Goal: Communication & Community: Answer question/provide support

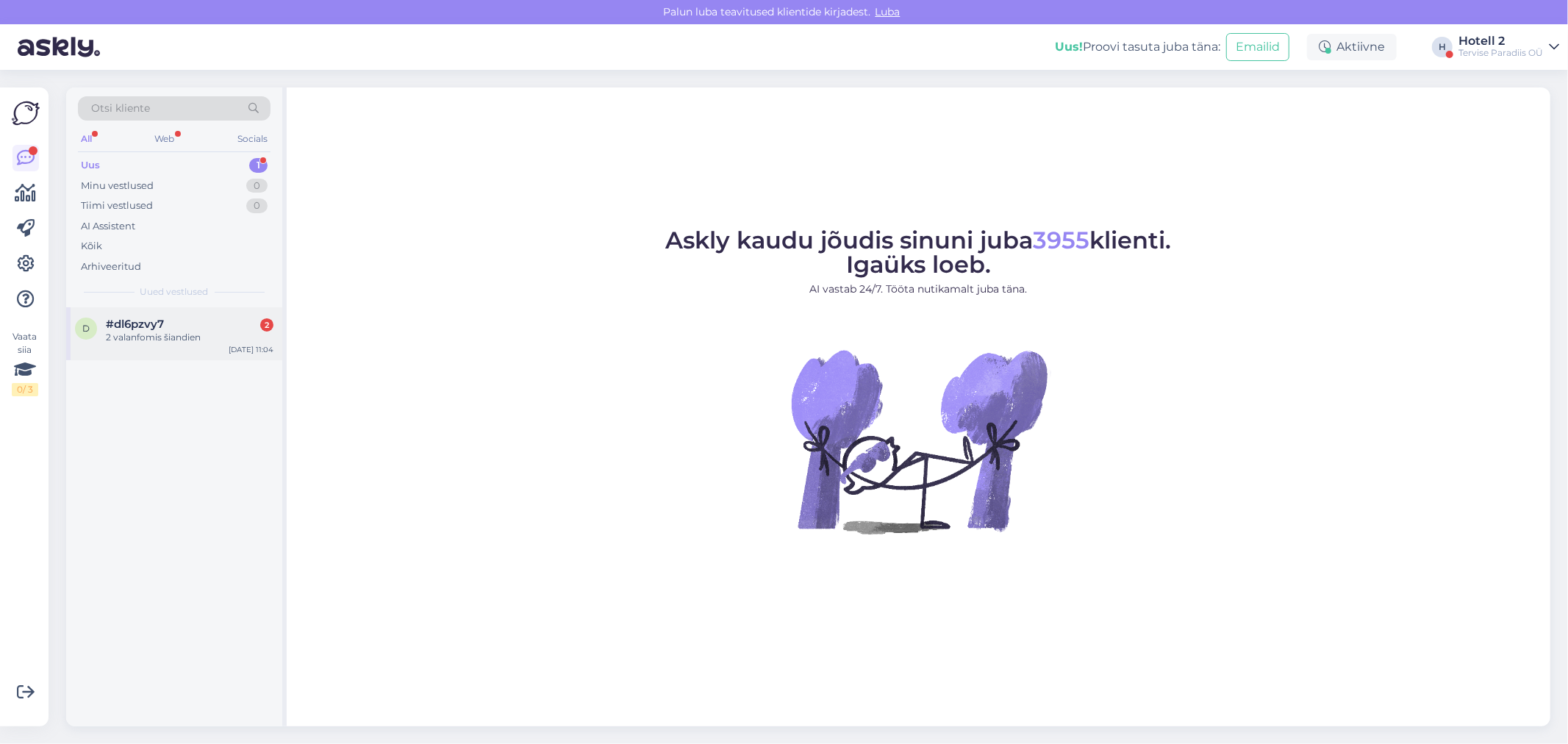
click at [175, 334] on div "2 valanfomis šiandien" at bounding box center [190, 337] width 168 height 13
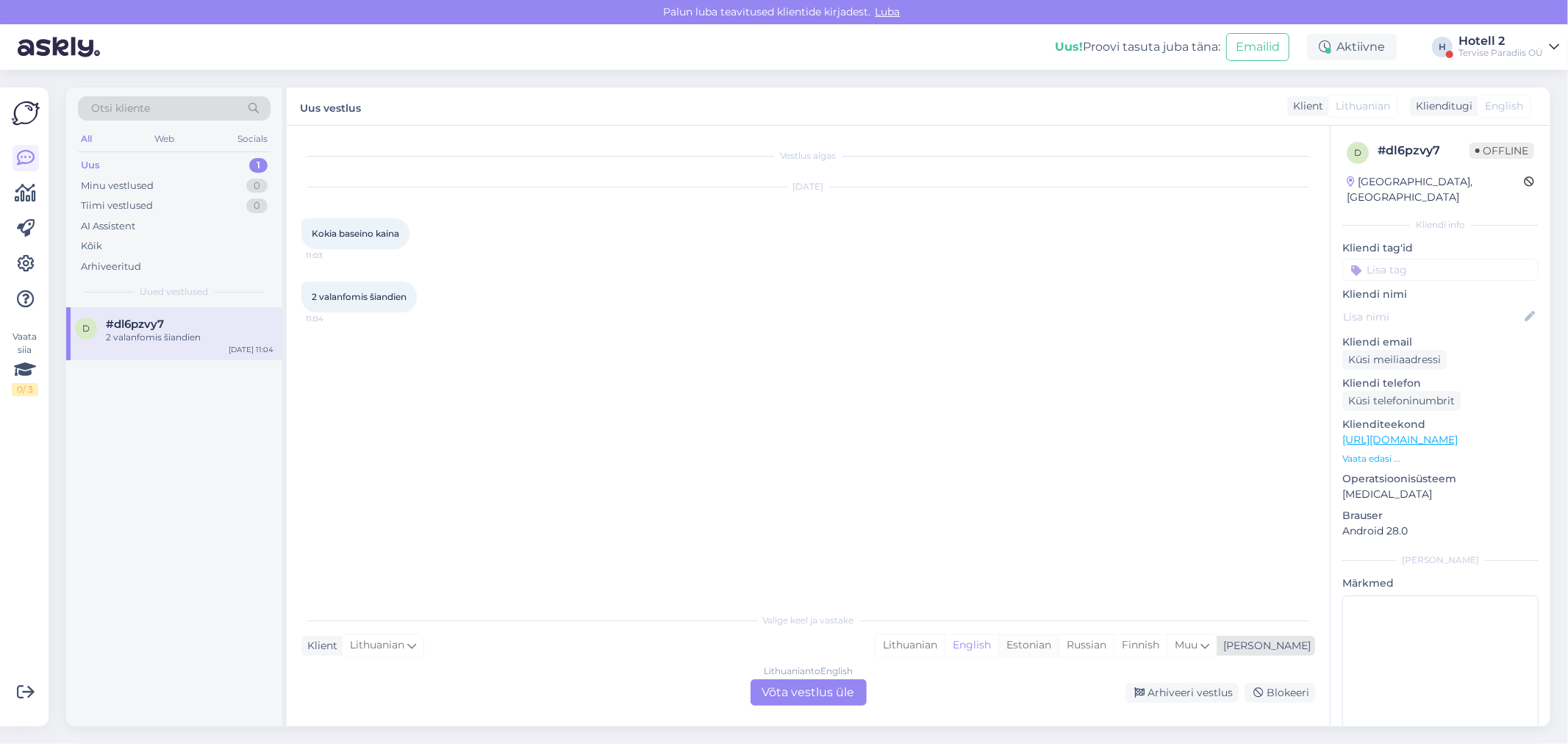
click at [1058, 649] on div "Estonian" at bounding box center [1028, 645] width 60 height 22
click at [796, 692] on div "Lithuanian to Estonian Võta vestlus üle" at bounding box center [809, 692] width 116 height 26
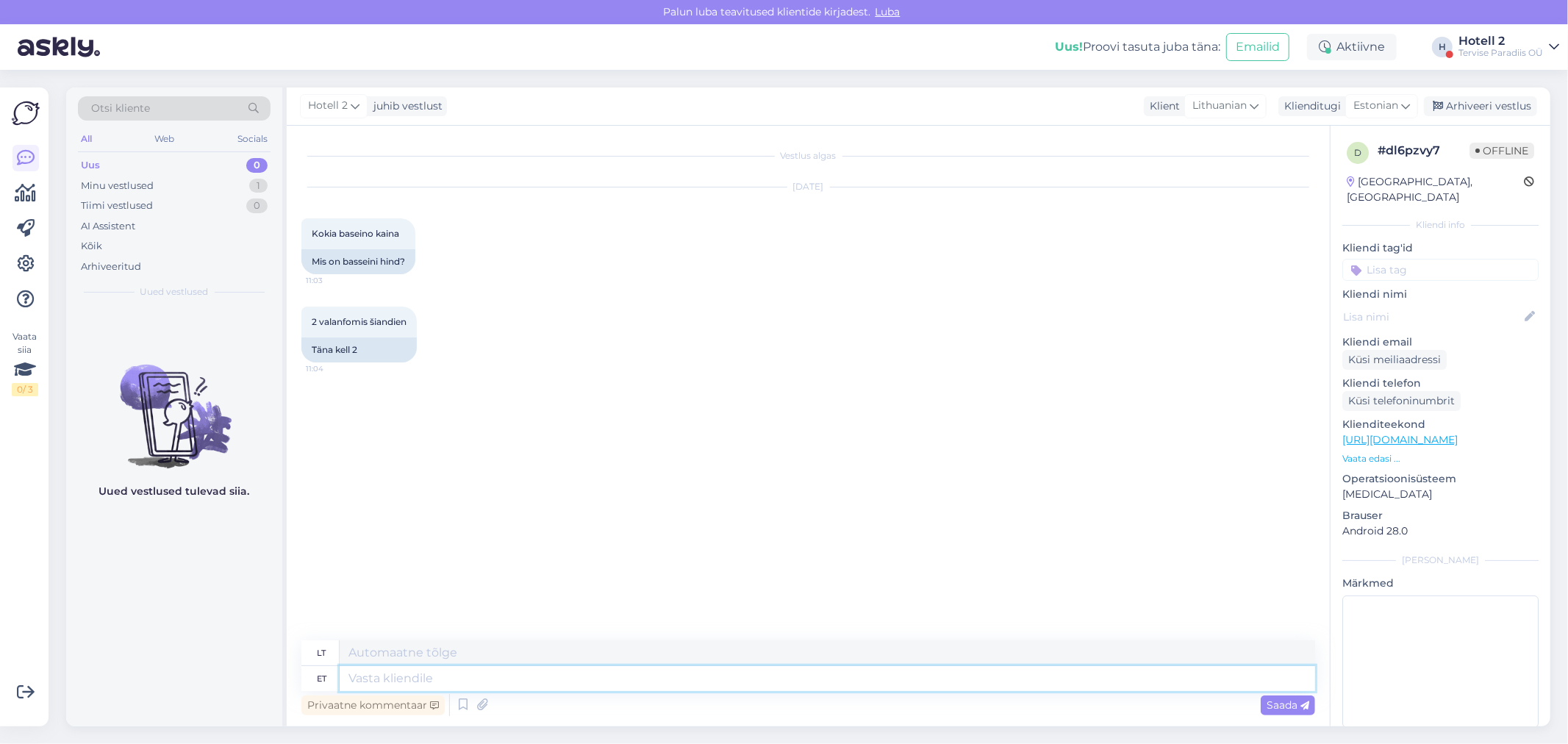
click at [369, 686] on textarea at bounding box center [827, 678] width 975 height 25
type textarea "Tere"
type textarea "Sveiki"
type textarea "Tere!"
type textarea "Sveiki!"
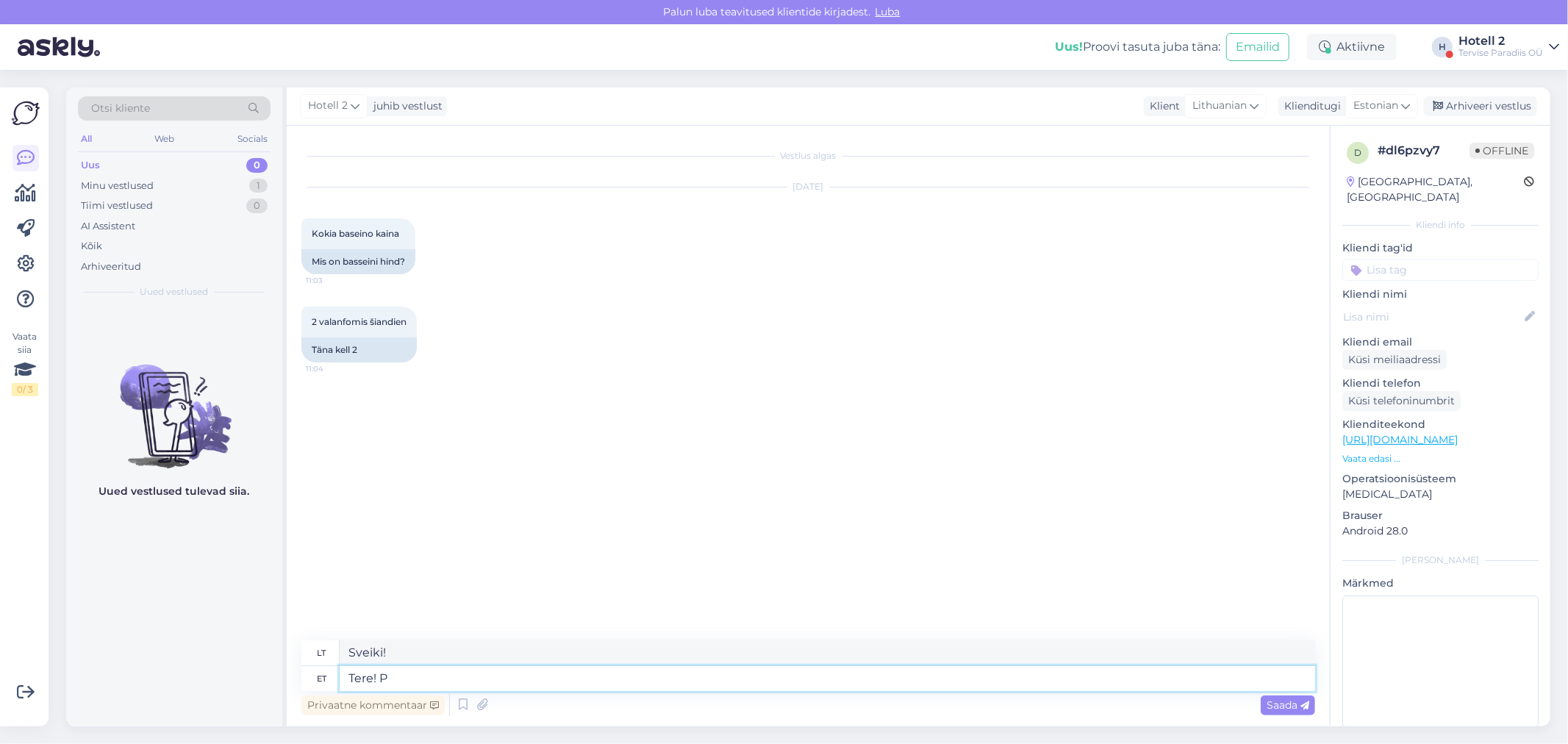
type textarea "Tere!"
type textarea "Sveiki!"
type textarea "Tere! Veekeskuse ja"
type textarea "Sveiki! Vandens centras"
type textarea "Tere! Veekeskuse ja b"
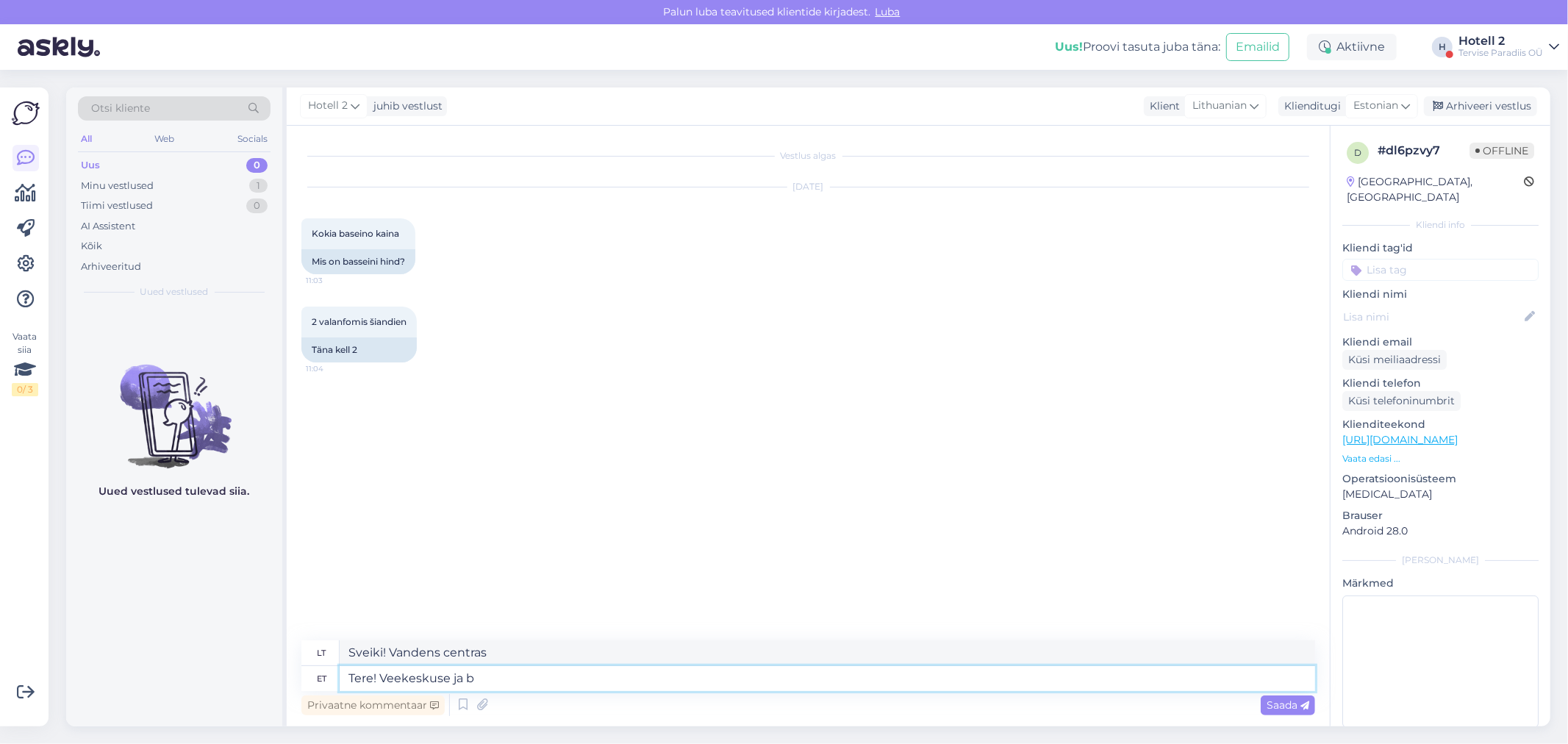
type textarea "Sveiki! Vandens parkas ir"
type textarea "Tere! Veekeskuse ja basse"
type textarea "Sveiki! Vandens parkas ir ešeriai"
type textarea "Tere! Veekeskuse ja basseini"
type textarea "Sveiki! Vandens parkas ir baseinas"
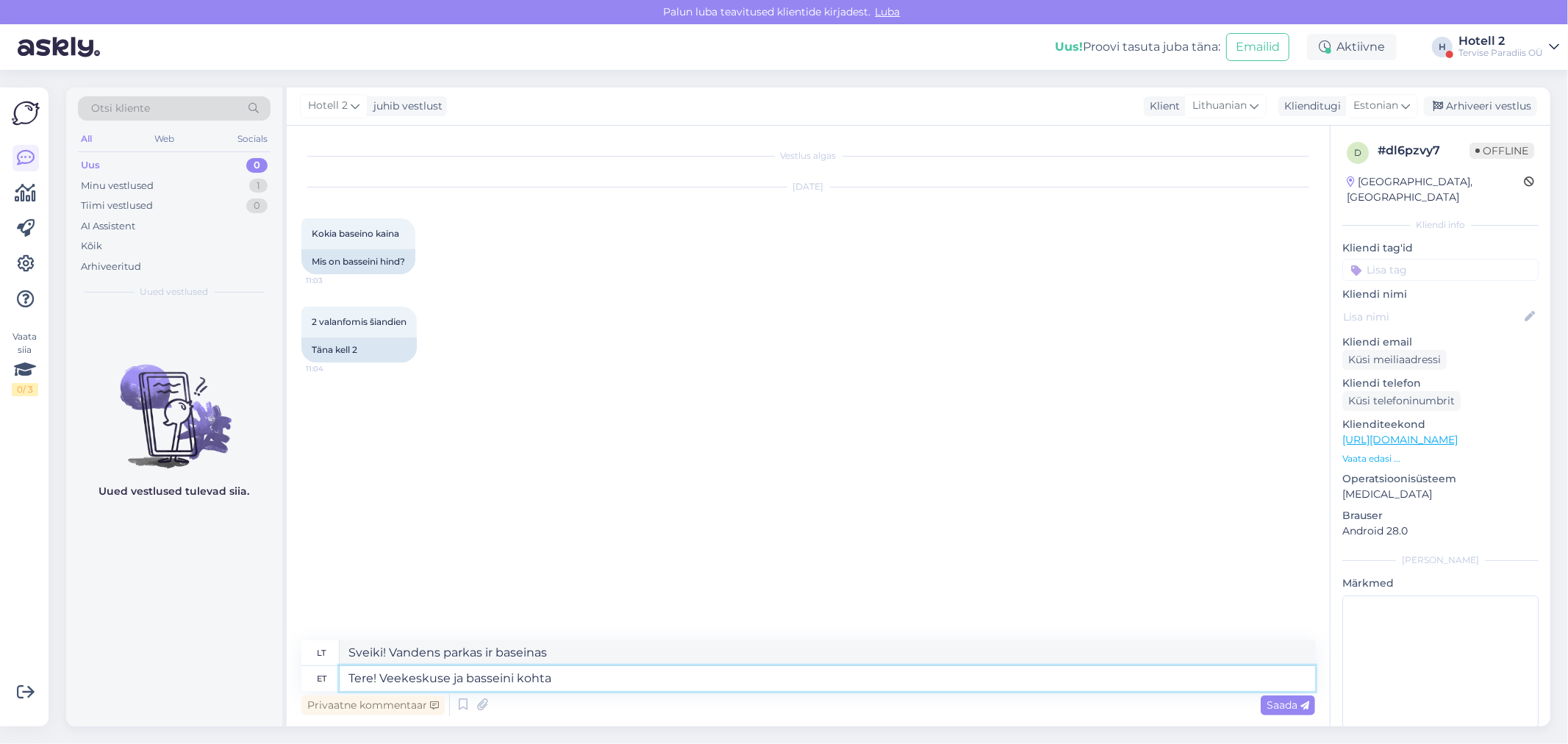
type textarea "Tere! Veekeskuse ja basseini kohta s"
type textarea "Sveiki! Apie vandens parką ir baseiną"
type textarea "Tere! Veekeskuse ja basseini kohta saate i"
type textarea "Sveiki! Informacijos apie vandens parką ir baseiną galite rasti"
type textarea "Tere! Veekeskuse ja basseini kohta saate infot t"
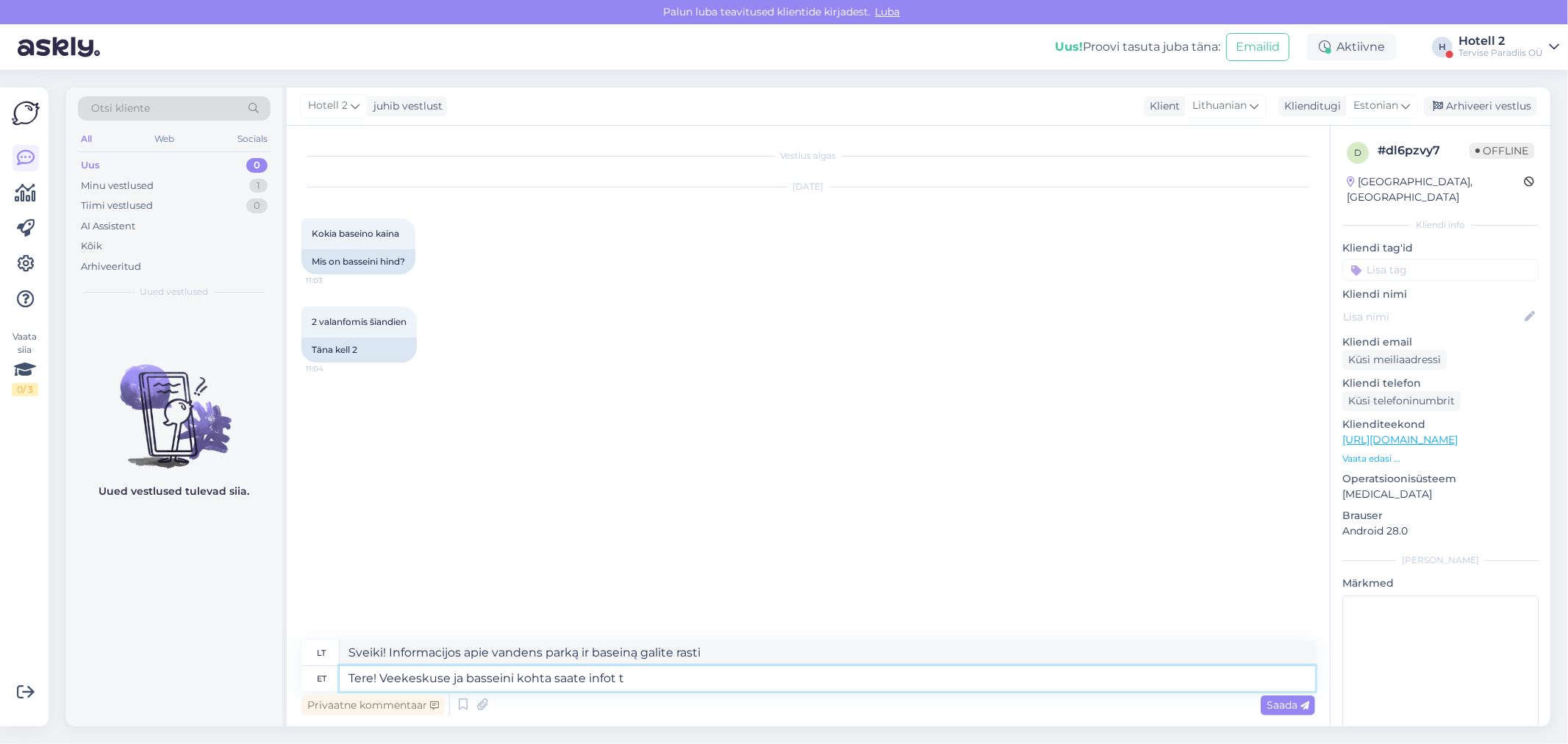
type textarea "Sveiki! Galite gauti informacijos apie vandens parką ir baseiną."
type textarea "Tere! Veekeskuse ja basseini kohta saate infot telefonil"
type textarea "Sveiki! Informacijos apie vandens parką ir baseiną galite gauti telefonu."
type textarea "Tere! Veekeskuse ja basseini kohta saate infot telefonil 4451666"
type textarea "Sveiki! Informacijos apie vandens centrą ir baseiną galite gauti paskambinę tel…"
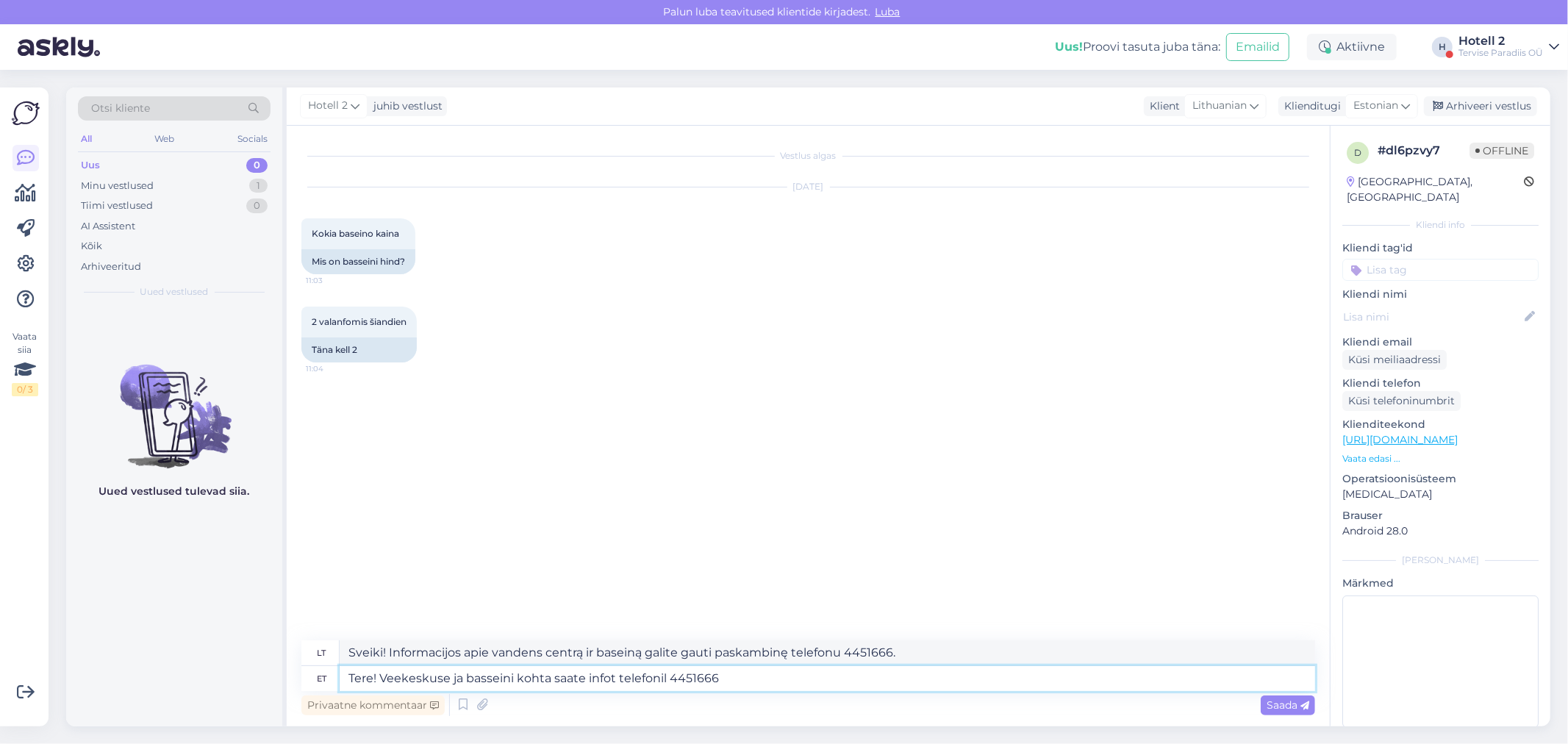
click at [669, 669] on textarea "Tere! Veekeskuse ja basseini kohta saate infot telefonil 4451666" at bounding box center [827, 678] width 975 height 25
type textarea "Tere! Veekeskuse ja basseini kohta saate infot telefonil +34451666"
type textarea "Sveiki! Informacijos apie vandens centrą ir baseiną galite gauti paskambinę tel…"
type textarea "Tere! Veekeskuse ja basseini kohta saate infot telefonil +372 4451666"
type textarea "Sveiki! Informacijos apie vandens centrą ir baseiną galite gauti paskambinę tel…"
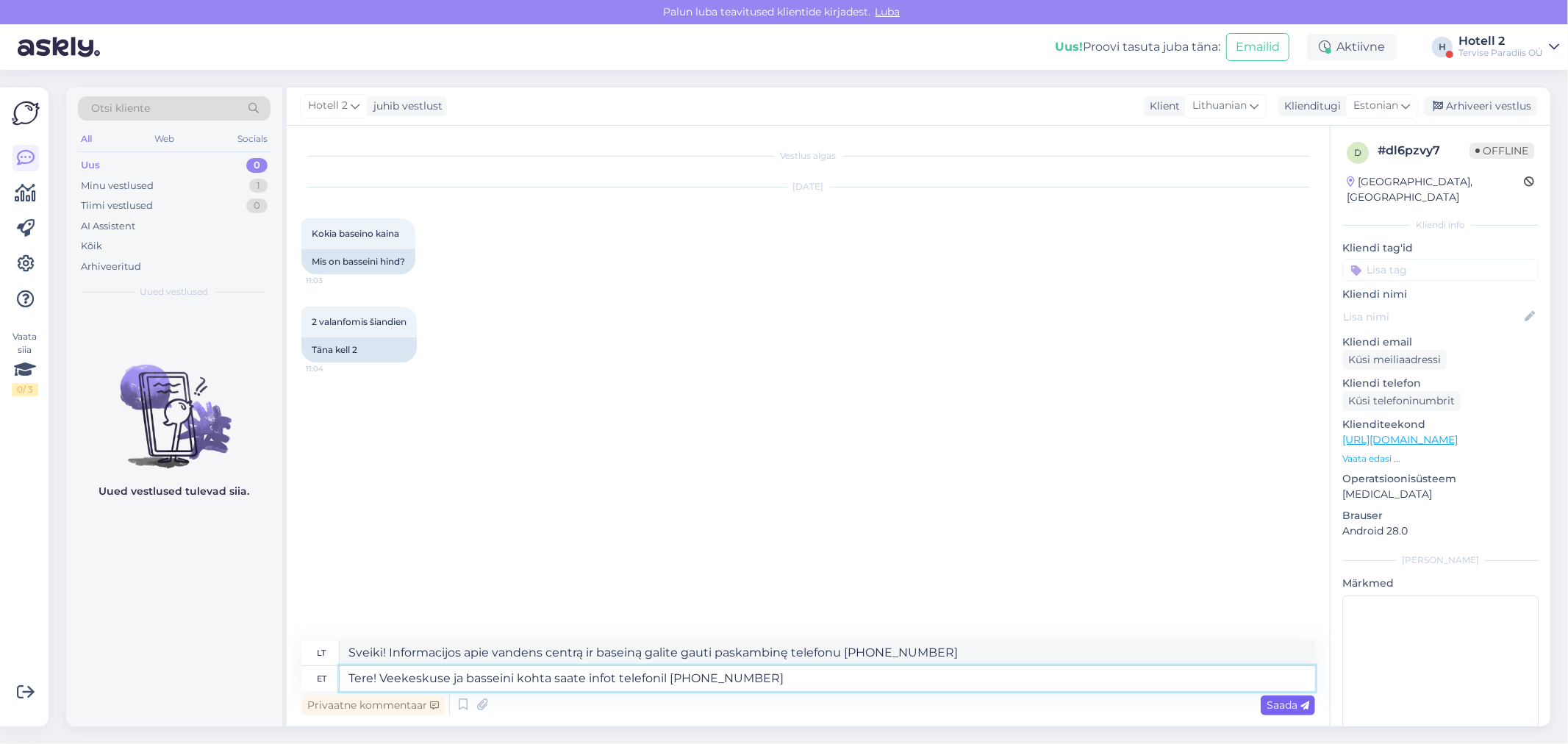
type textarea "Tere! Veekeskuse ja basseini kohta saate infot telefonil +372 4451666"
click at [1285, 695] on div "Saada" at bounding box center [1287, 705] width 54 height 20
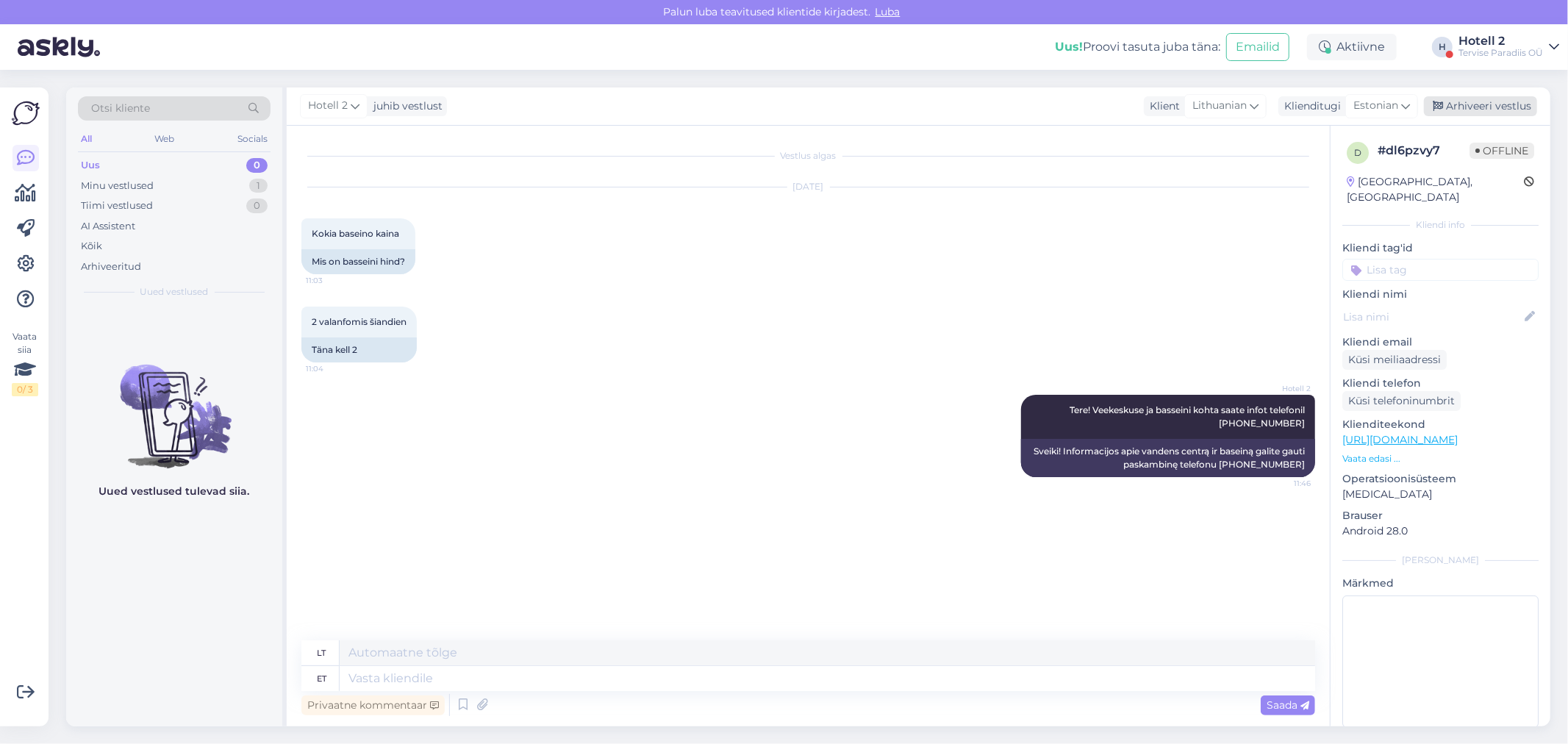
click at [1475, 107] on div "Arhiveeri vestlus" at bounding box center [1481, 106] width 113 height 20
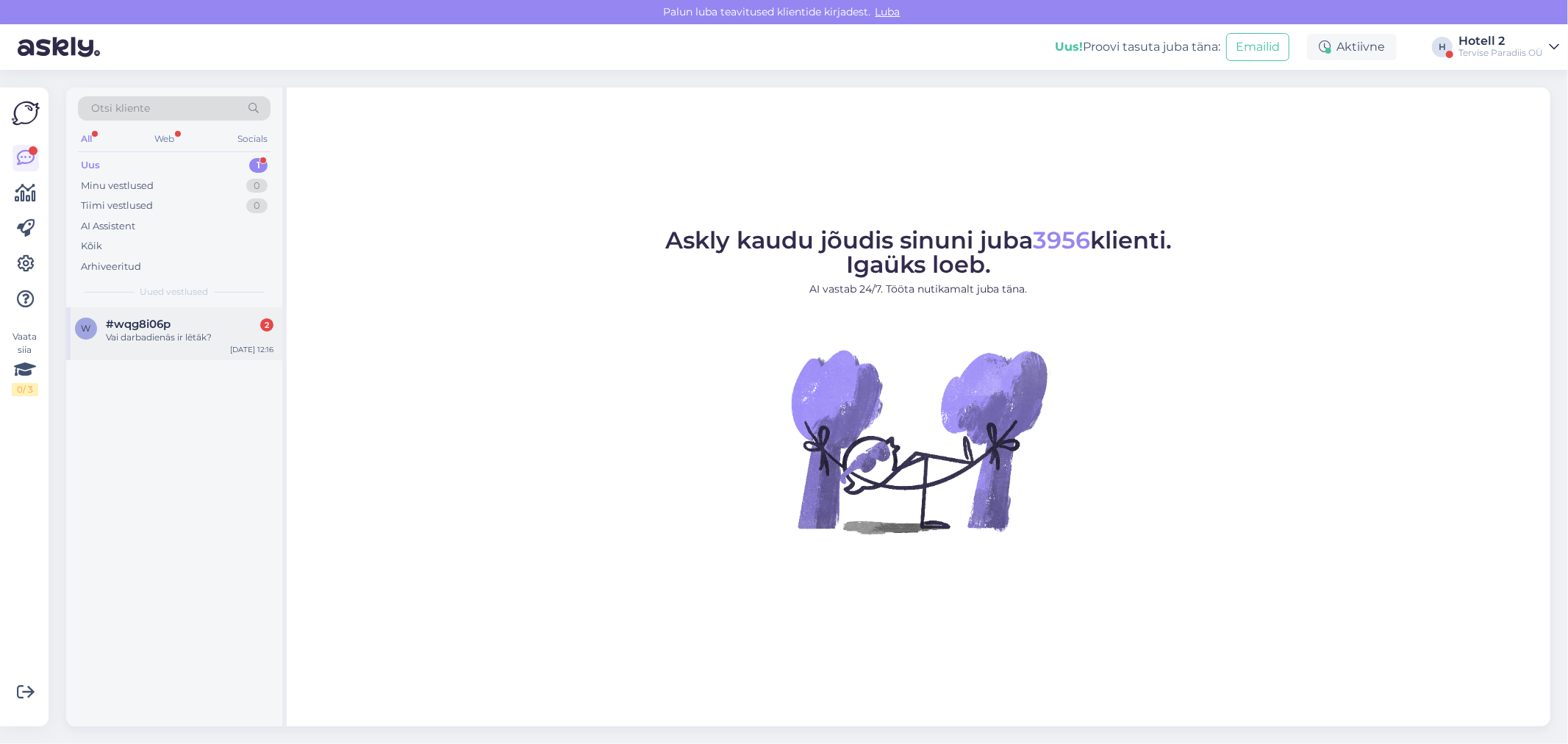
click at [204, 331] on div "Vai darbadienās ir lētāk?" at bounding box center [190, 337] width 168 height 13
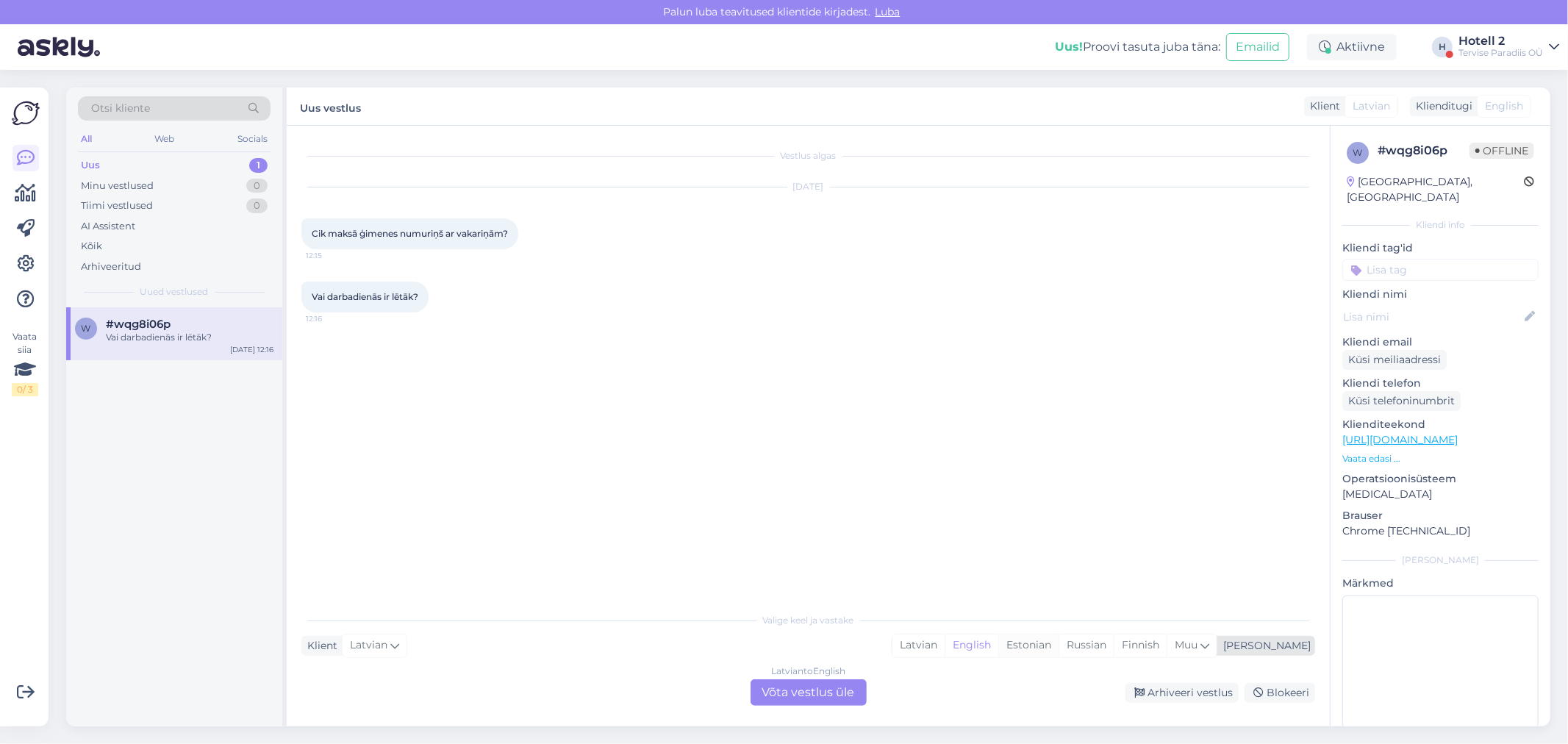
click at [1058, 645] on div "Estonian" at bounding box center [1028, 645] width 60 height 22
click at [792, 697] on div "Latvian to Estonian Võta vestlus üle" at bounding box center [809, 692] width 116 height 26
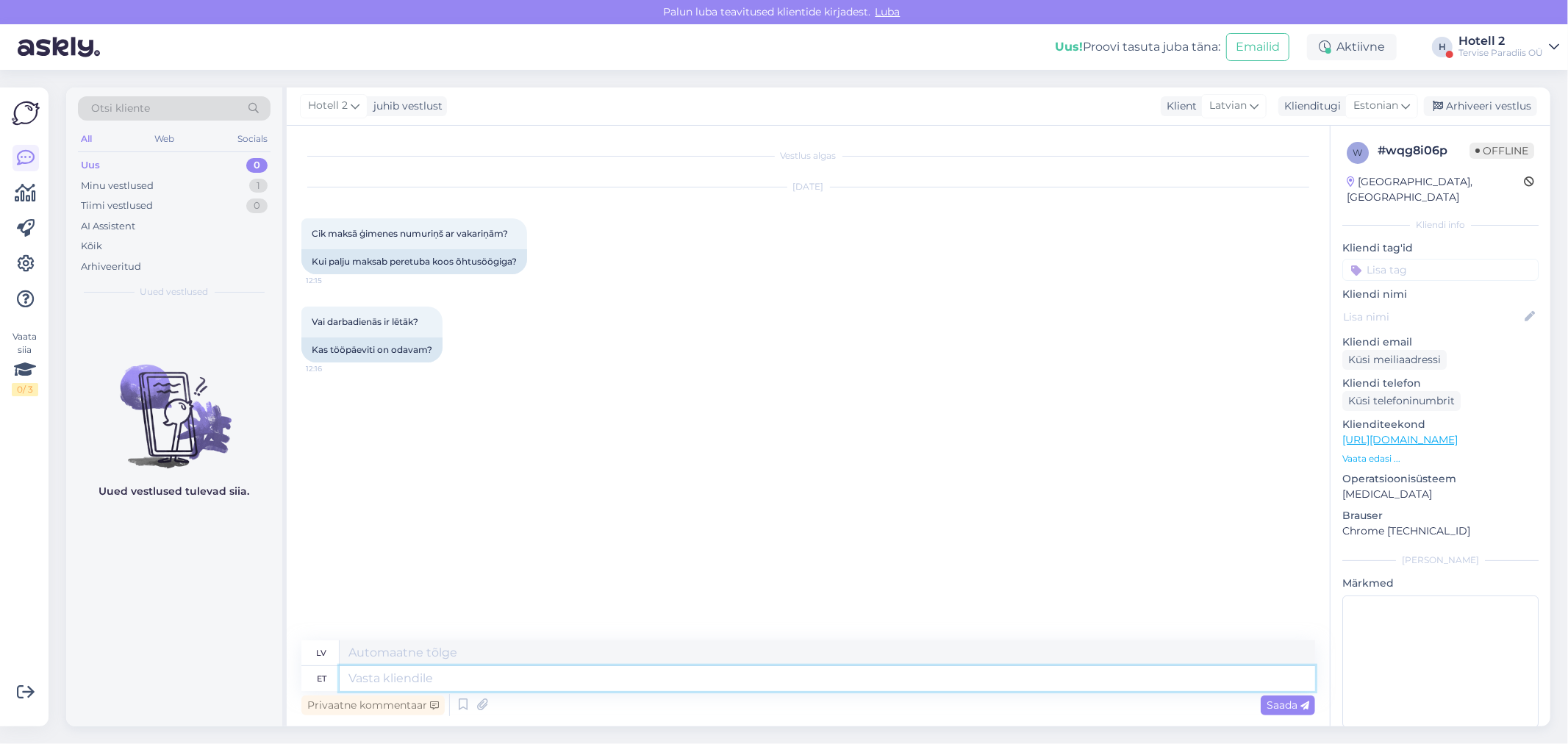
click at [429, 684] on textarea at bounding box center [827, 678] width 975 height 25
type textarea "Ter"
type textarea "T"
type textarea "Tere"
type textarea "Sveiki"
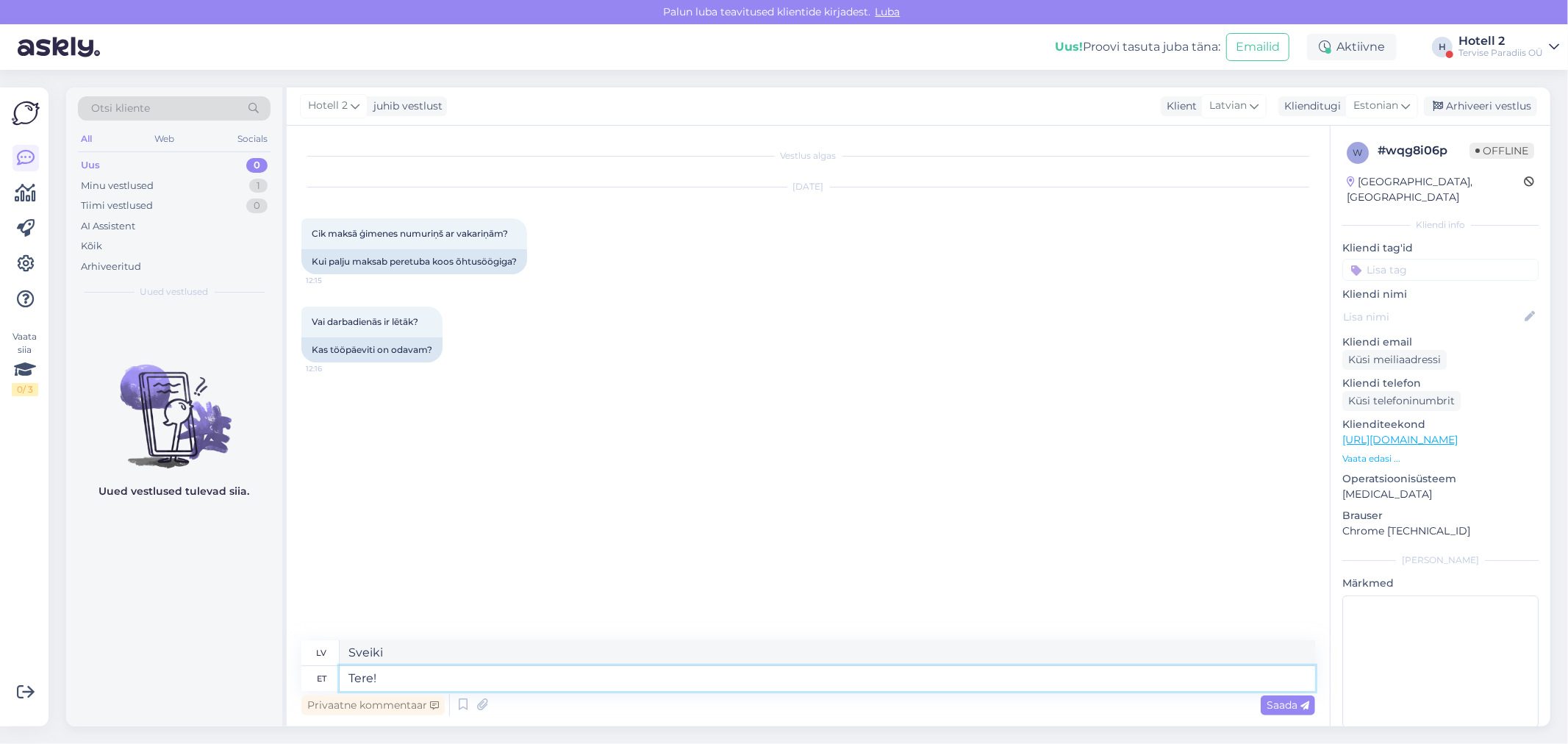
type textarea "Tere!"
type textarea "Sveiki!"
type textarea "Tere! Saate"
type textarea "Sveiki! Jūs varat"
type textarea "Tere! Saate meie"
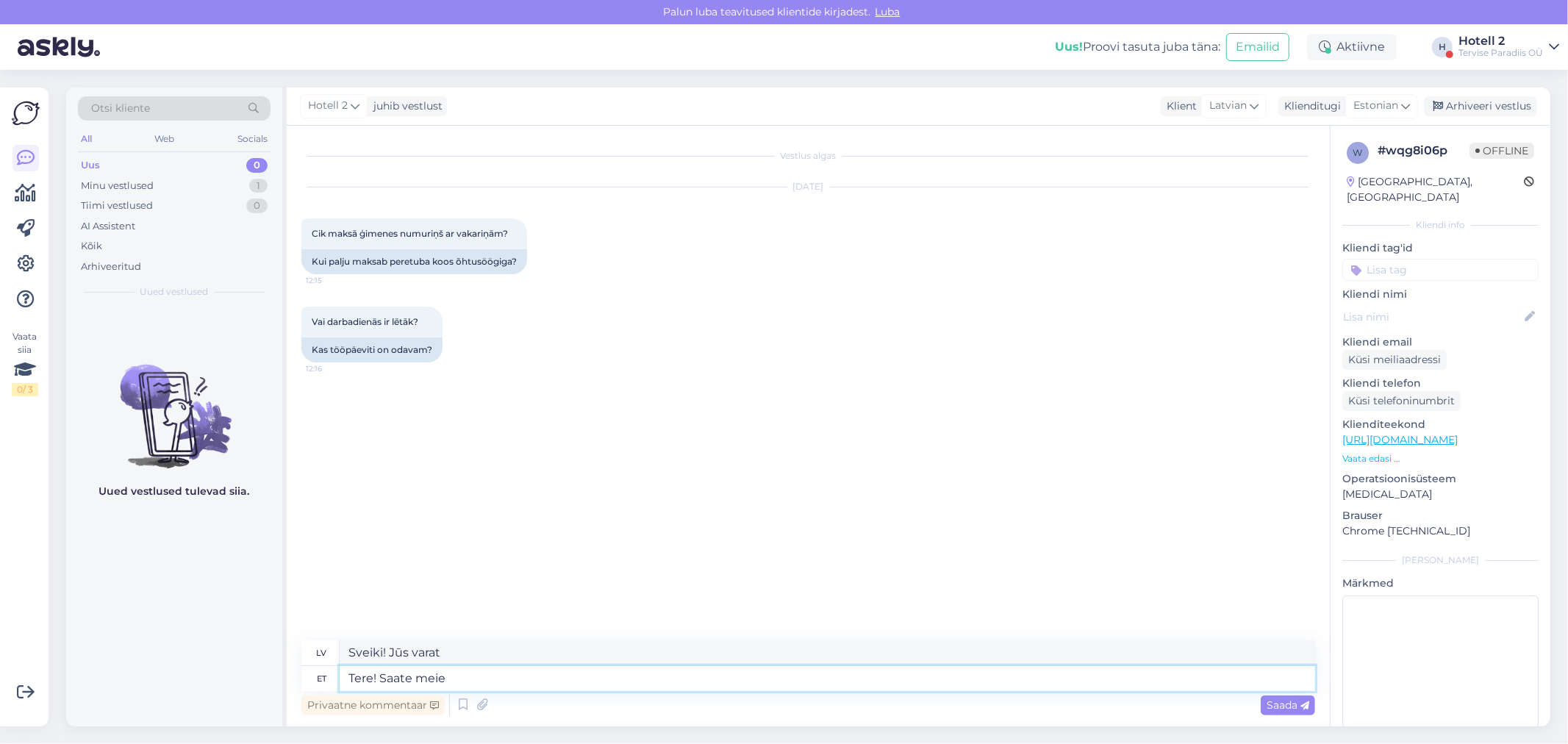
type textarea "Sveiki! Jūs varat sazināties ar mums"
type textarea "Tere! Saate meie hindadega"
type textarea "Sveiki! Jūs varat iepazīties ar mūsu cenām"
type textarea "Tere! Saate meie hindadega tutvuda"
type textarea "Sveiki! Jūs varat apskatīt mūsu cenas"
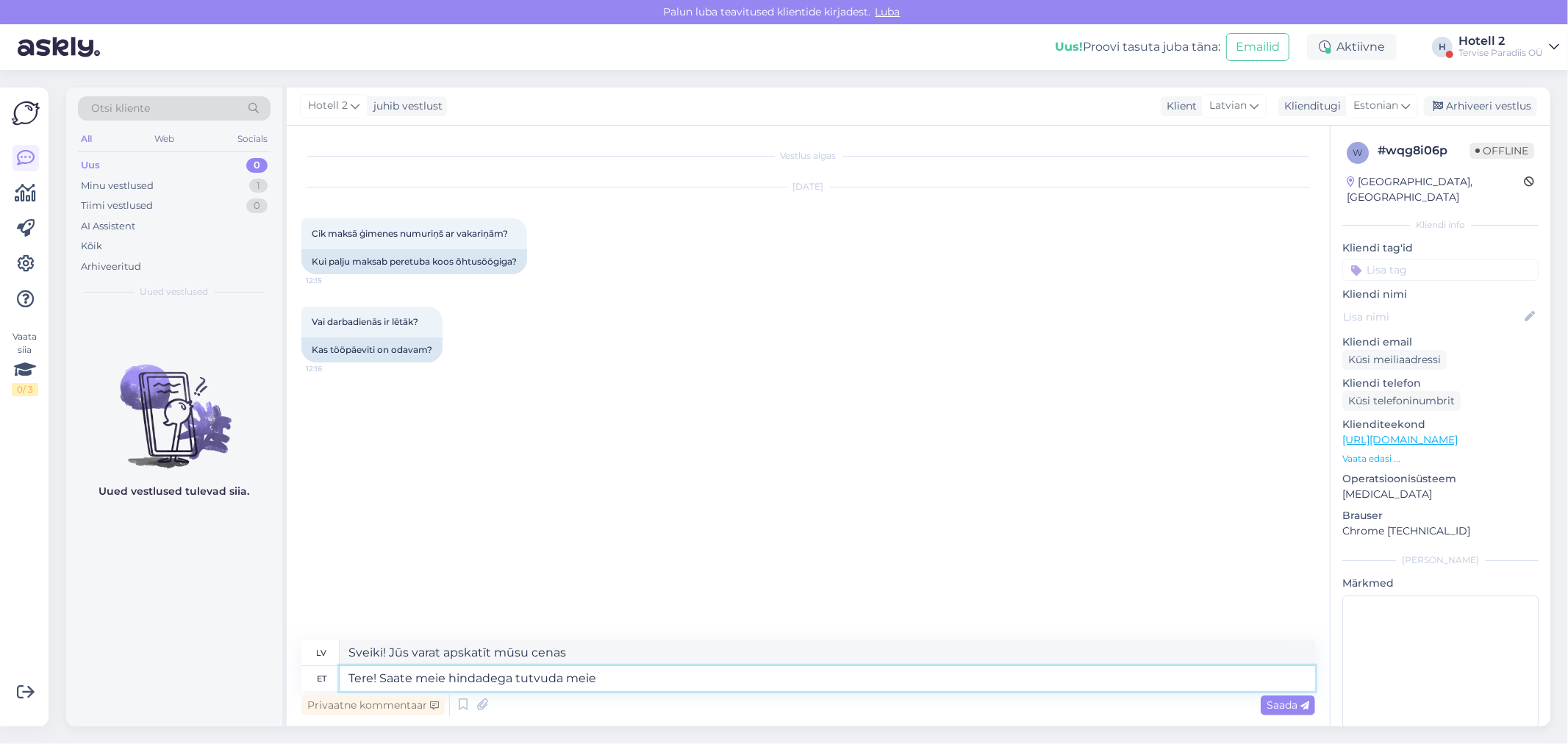
type textarea "Tere! Saate meie hindadega tutvuda meie"
type textarea "Sveiki! Jūs varat iepazīties ar mūsu cenām mūsu vietnē"
type textarea "Tere! Saate meie hindadega tutvuda meie kodulehel"
type textarea "Sveiki! Ar cenām varat iepazīties mūsu mājaslapā."
type textarea "Tere! Saate meie hindadega tutvuda meie kodulehel, kodule"
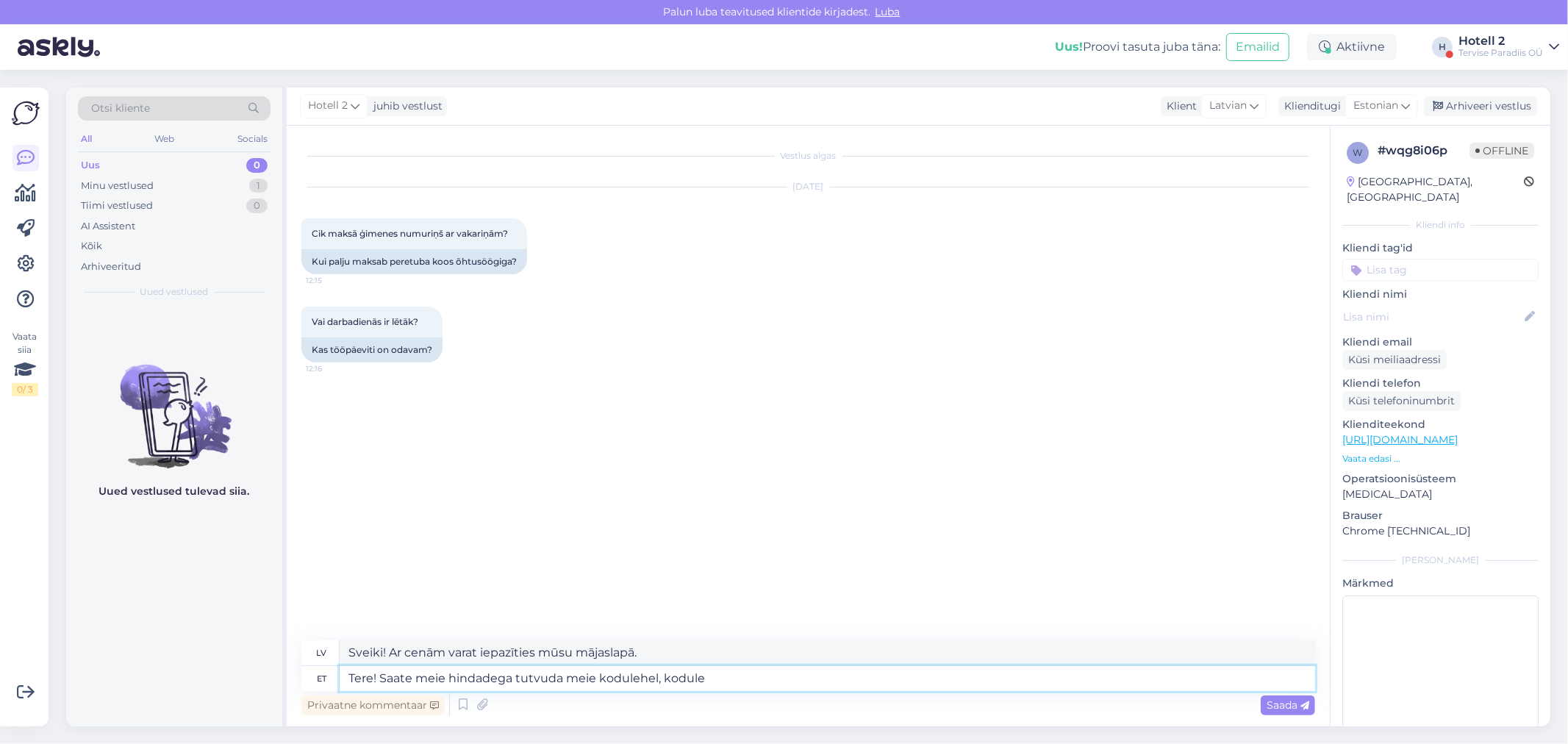
type textarea "Sveiki! Jūs varat iepazīties ar mūsu cenām mūsu tīmekļa vietnē, sākumlapā"
type textarea "Tere! Saate meie hindadega tutvuda meie kodulehel, kodulehel"
type textarea "Sveiki! Jūs varat iepazīties ar mūsu cenām mūsu tīmekļa vietnē, tīmekļa vietnē"
type textarea "Tere! Saate meie hindadega tutvuda meie kodulehel,"
type textarea "Sveiki! Ar cenām varat iepazīties mūsu mājaslapā."
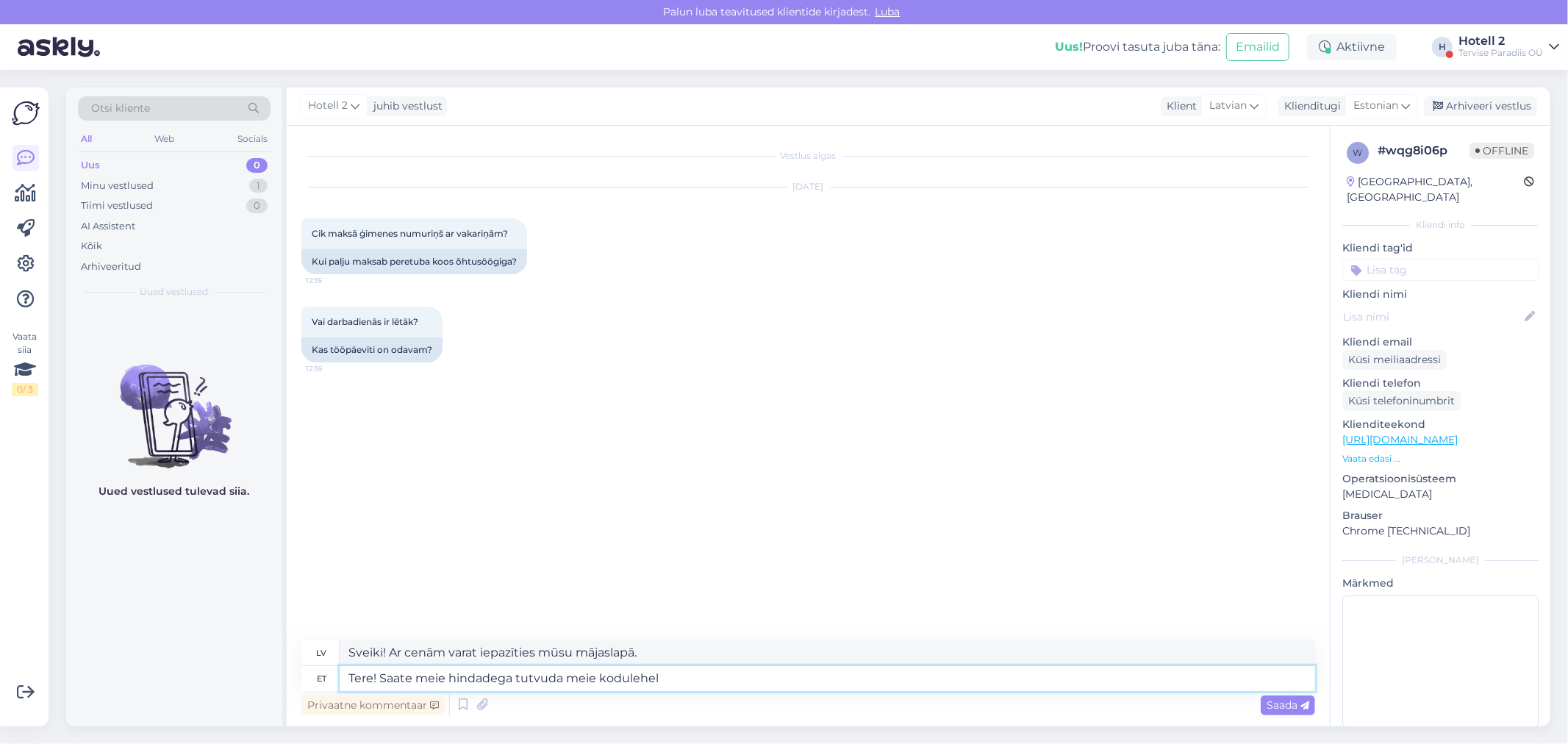
click at [447, 678] on textarea "Tere! Saate meie hindadega tutvuda meie kodulehel" at bounding box center [827, 678] width 975 height 25
type textarea "Tere! Saatehindadega tutvuda meie kodulehel"
type textarea "Sveiki! Piegādes cenas skatiet mūsu mājaslapā"
type textarea "Tere! Saate hindadega tutvuda meie kodulehel"
type textarea "Sveiki! Cenas varat apskatīt mūsu mājaslapā."
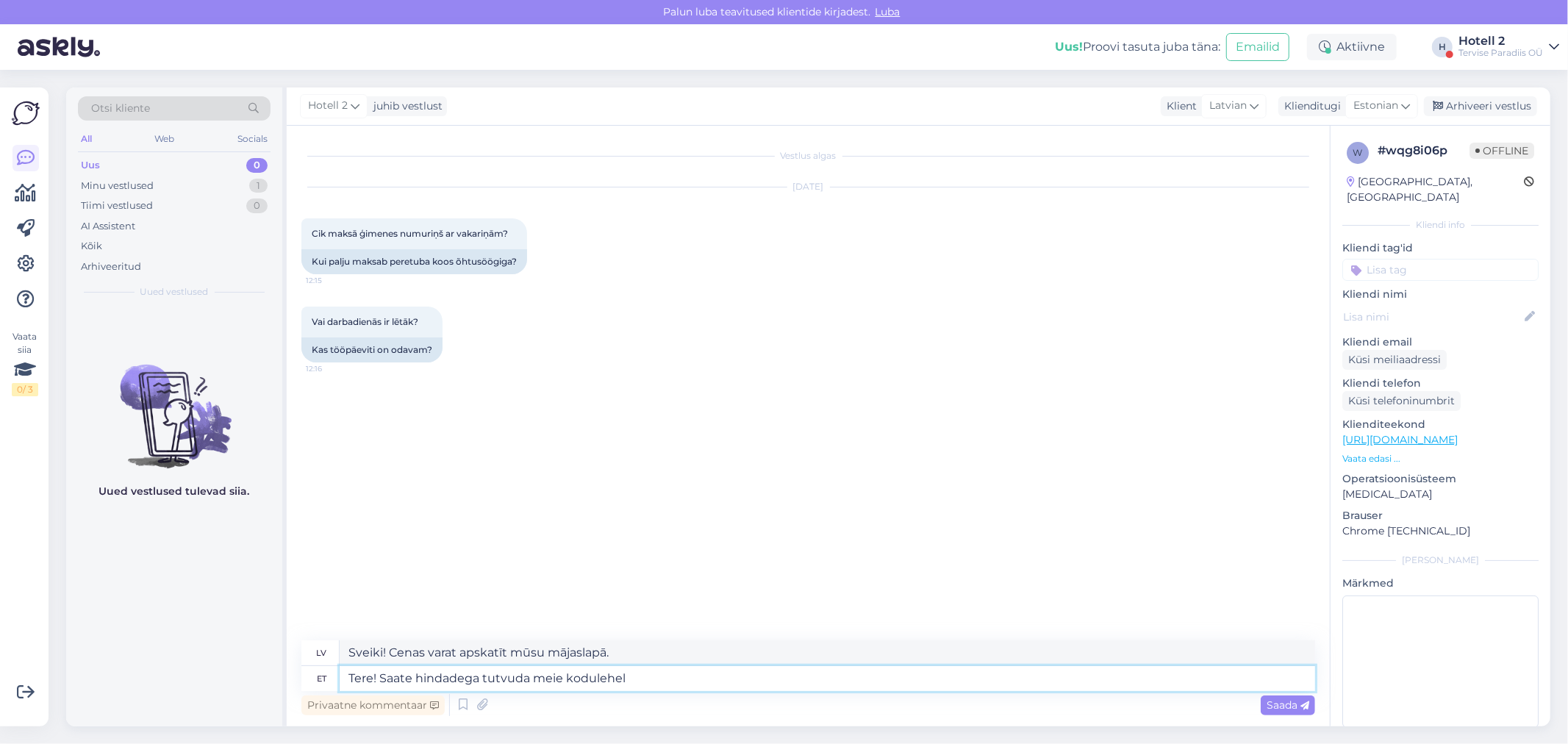
click at [649, 684] on textarea "Tere! Saate hindadega tutvuda meie kodulehel" at bounding box center [827, 678] width 975 height 25
paste textarea "[URL][DOMAIN_NAME]"
type textarea "Tere! Saate hindadega tutvuda meie kodulehel [URL][DOMAIN_NAME]"
type textarea "Sveiki! Cenas varat apskatīt mūsu mājaslapā [URL][DOMAIN_NAME] !/accommodation/…"
type textarea "Tere! Saate hindadega tutvuda meie kodulehel [URL][DOMAIN_NAME]"
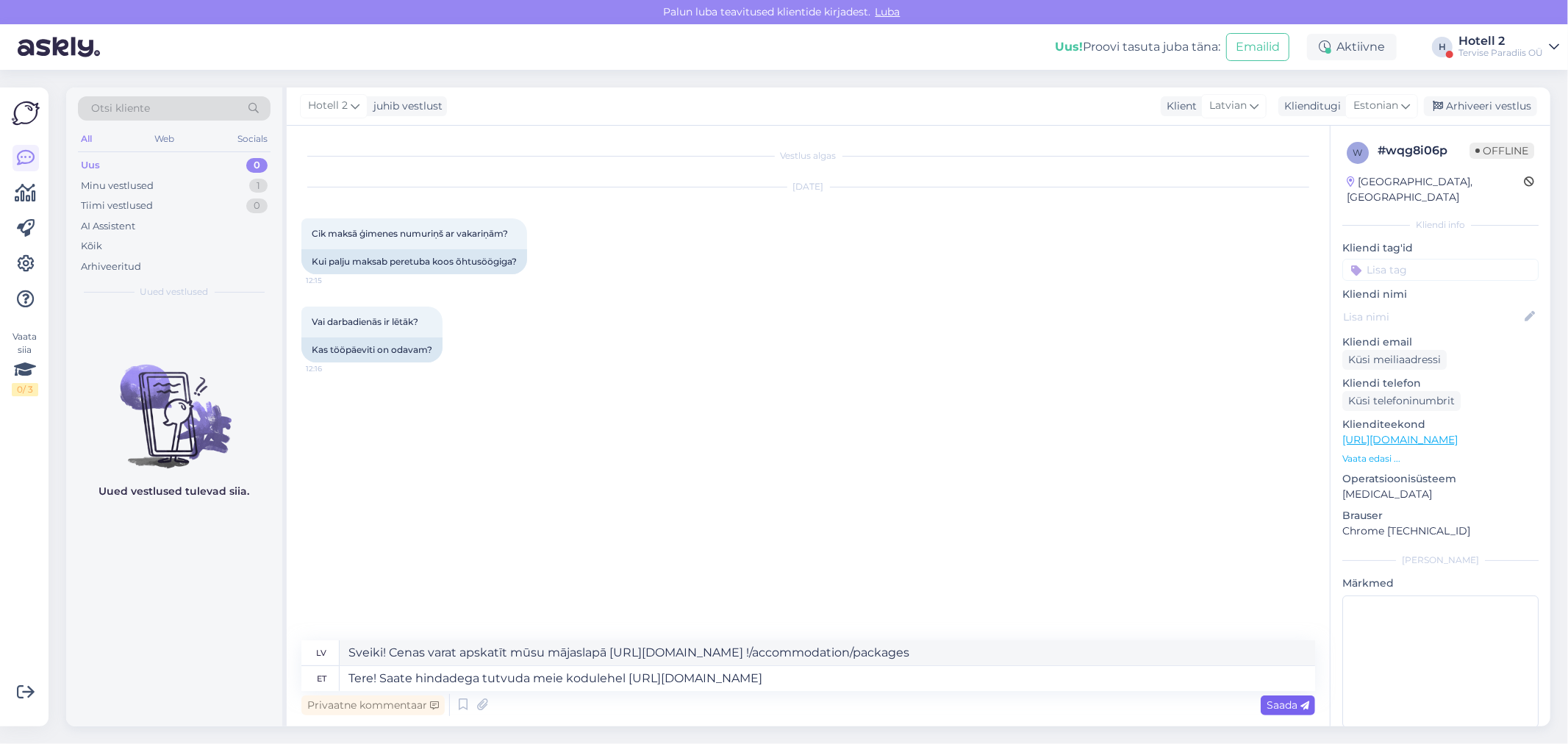
click at [1292, 706] on span "Saada" at bounding box center [1287, 705] width 43 height 13
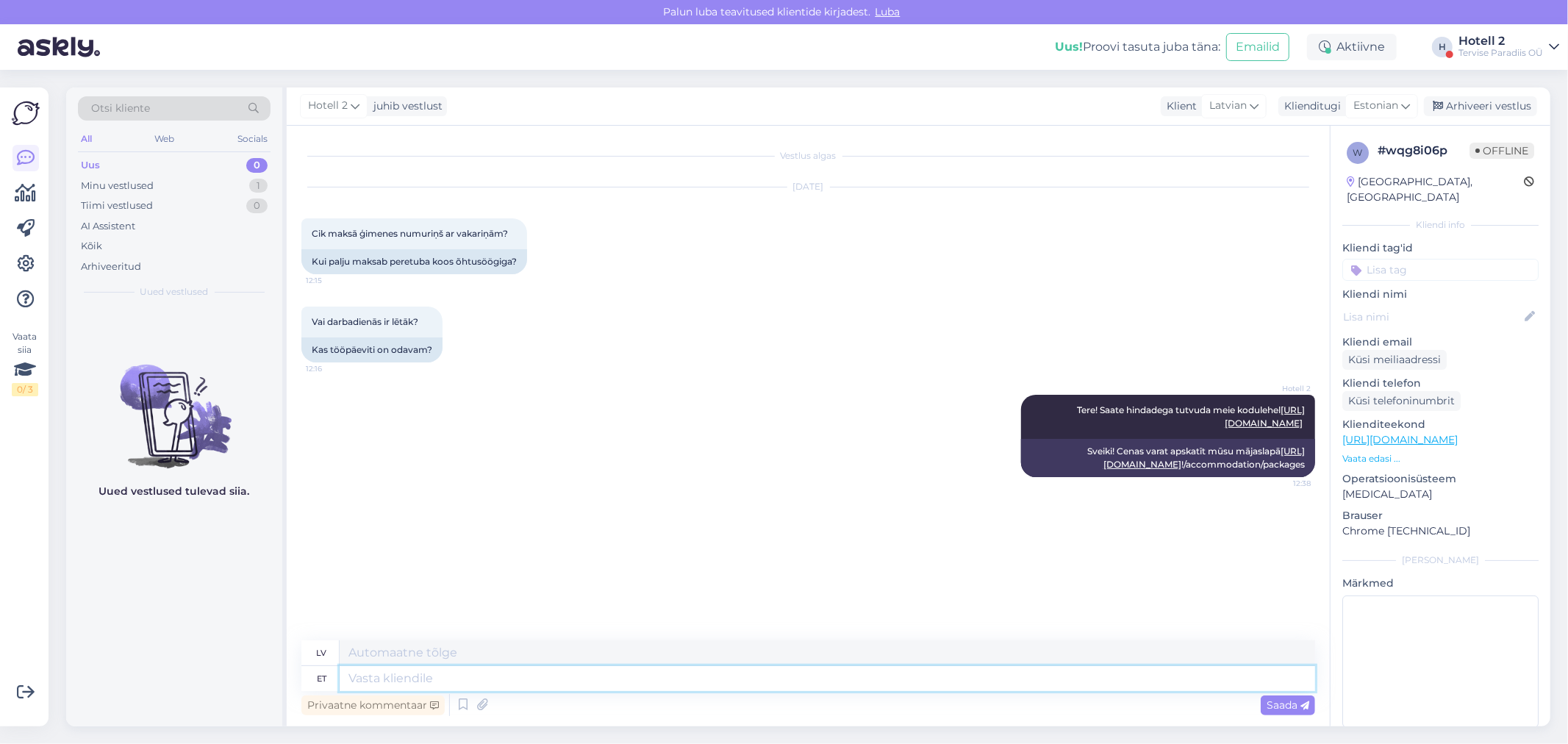
click at [465, 686] on textarea at bounding box center [827, 678] width 975 height 25
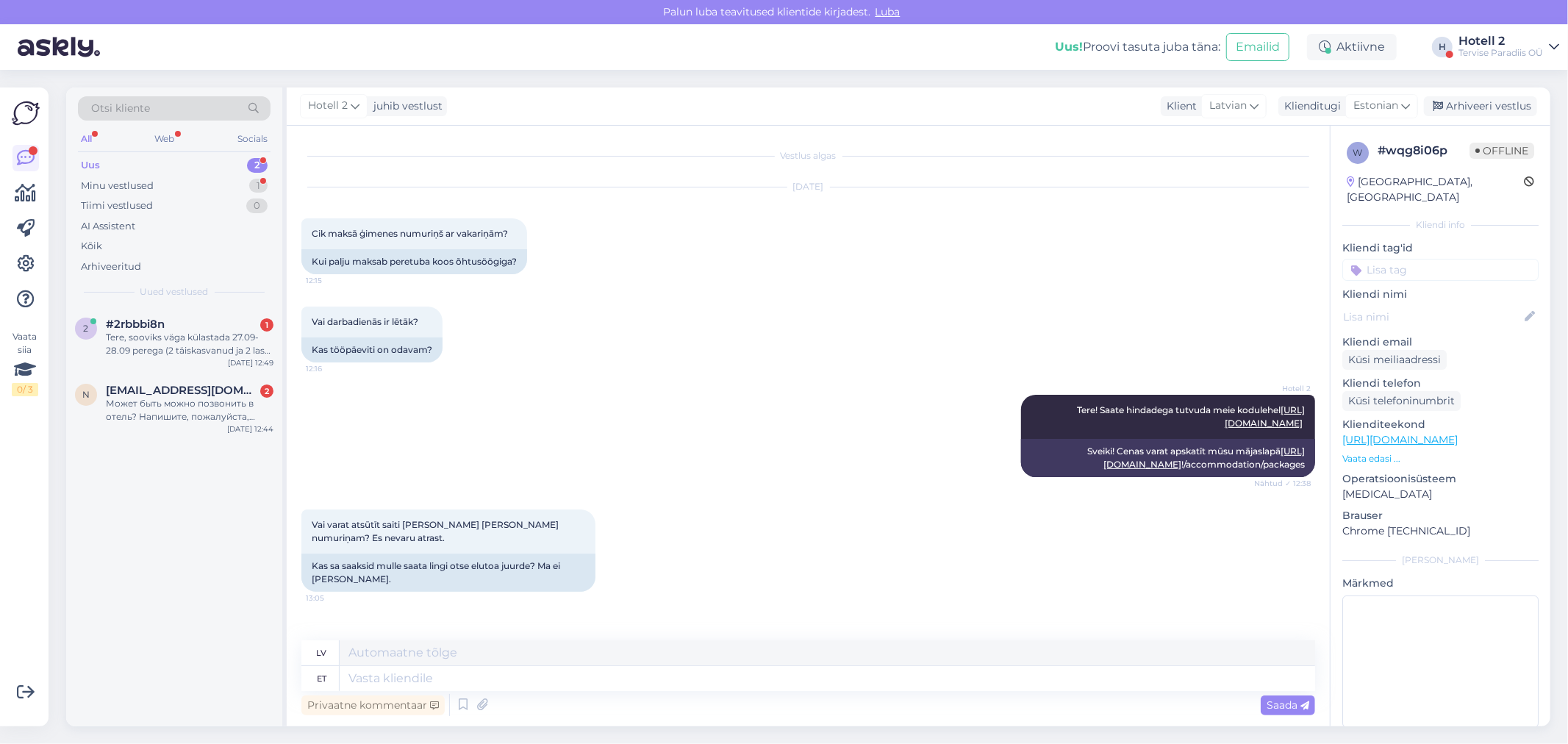
scroll to position [6, 0]
